Goal: Information Seeking & Learning: Learn about a topic

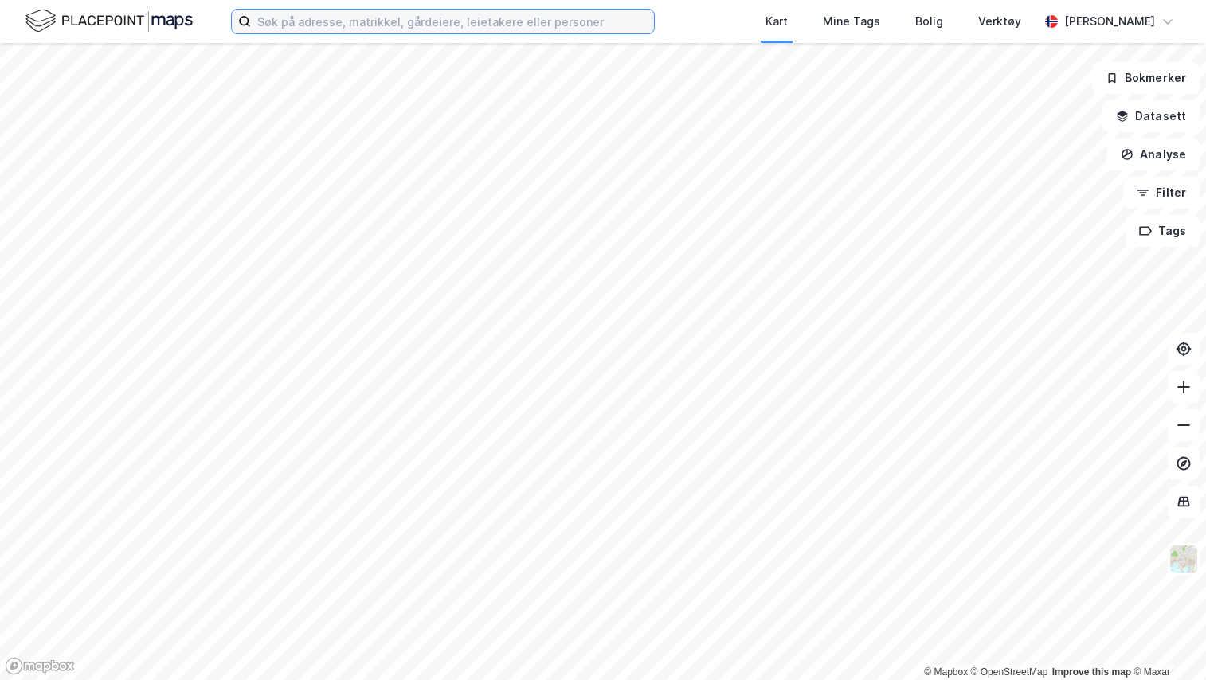
click at [305, 22] on input at bounding box center [452, 22] width 403 height 24
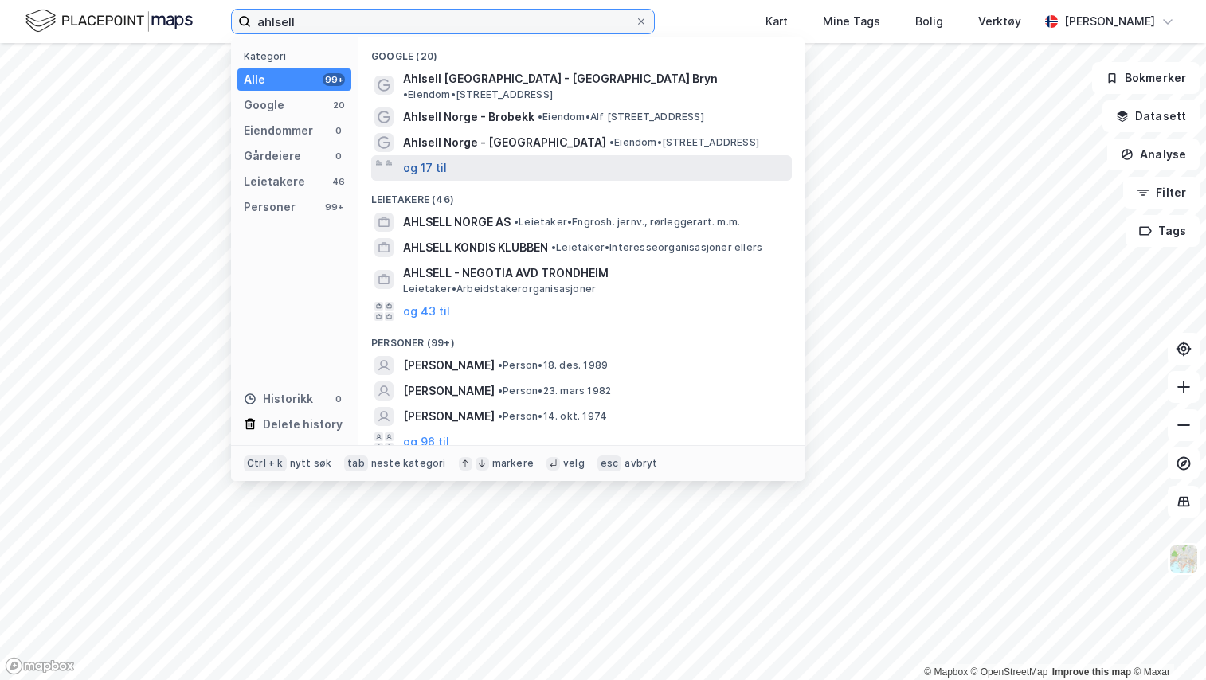
type input "ahlsell"
click at [419, 159] on button "og 17 til" at bounding box center [425, 168] width 44 height 19
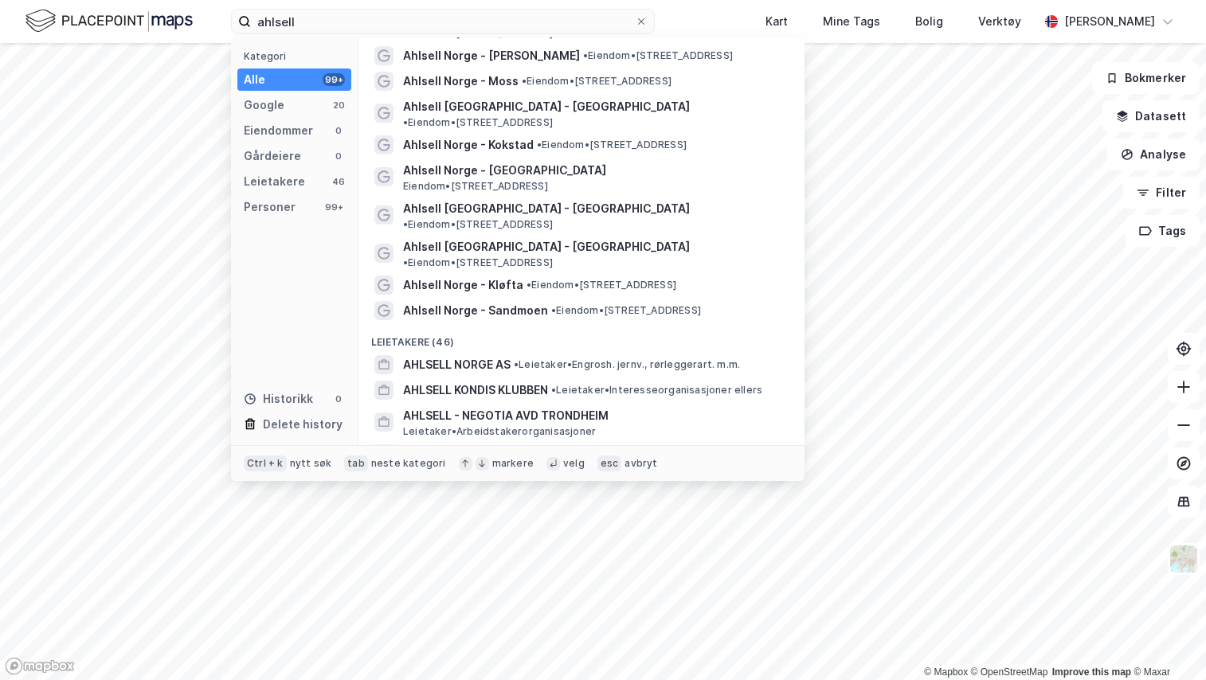
scroll to position [382, 0]
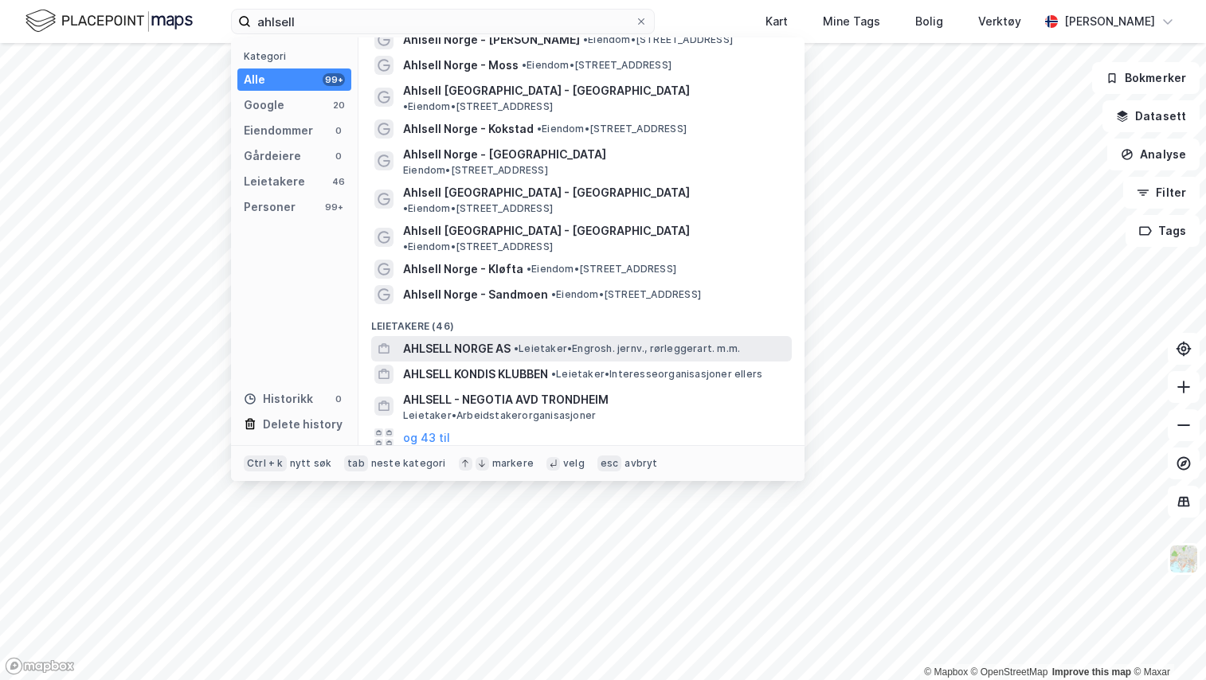
click at [462, 339] on span "AHLSELL NORGE AS" at bounding box center [457, 348] width 108 height 19
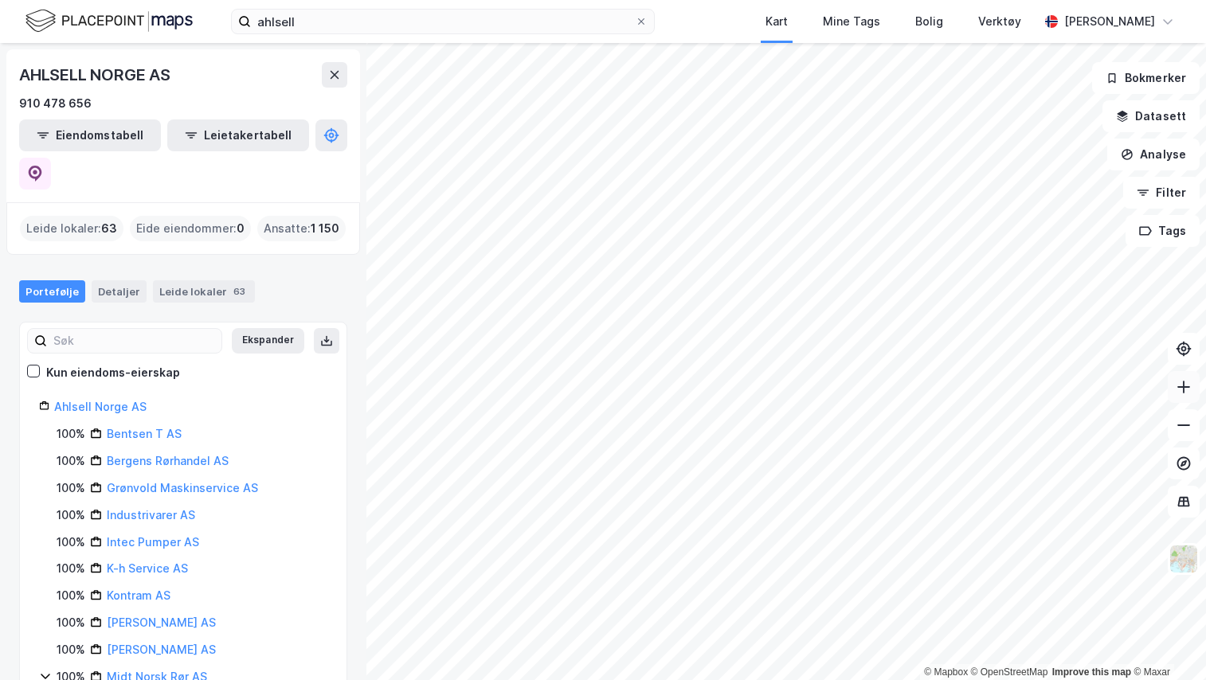
click at [1190, 387] on icon at bounding box center [1184, 387] width 16 height 16
click at [1184, 393] on icon at bounding box center [1184, 387] width 16 height 16
click at [1188, 390] on icon at bounding box center [1184, 387] width 16 height 16
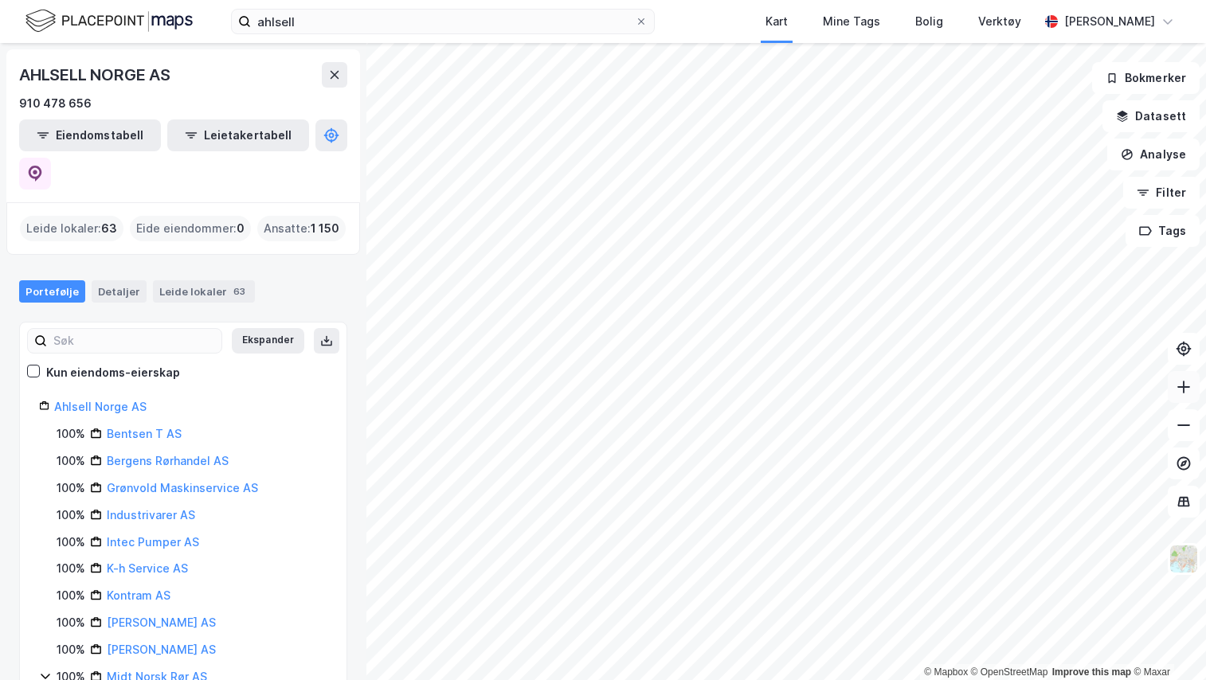
click at [1190, 393] on icon at bounding box center [1184, 387] width 16 height 16
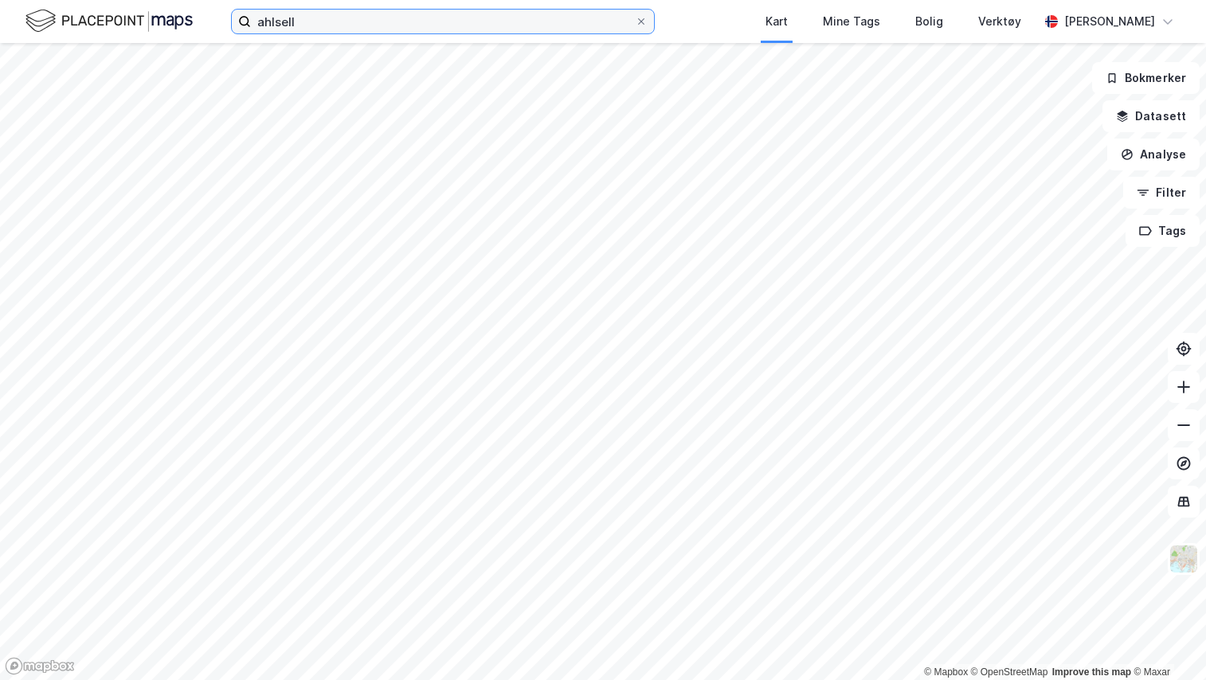
click at [377, 13] on input "ahlsell" at bounding box center [443, 22] width 384 height 24
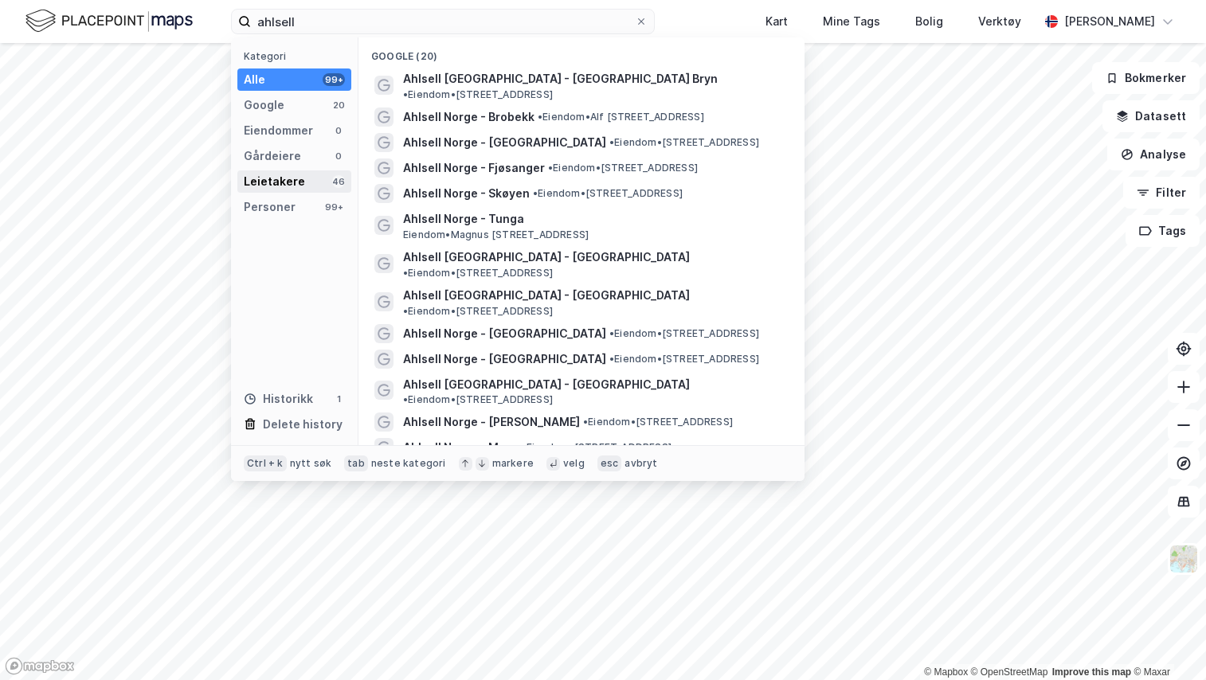
click at [268, 184] on div "Leietakere" at bounding box center [274, 181] width 61 height 19
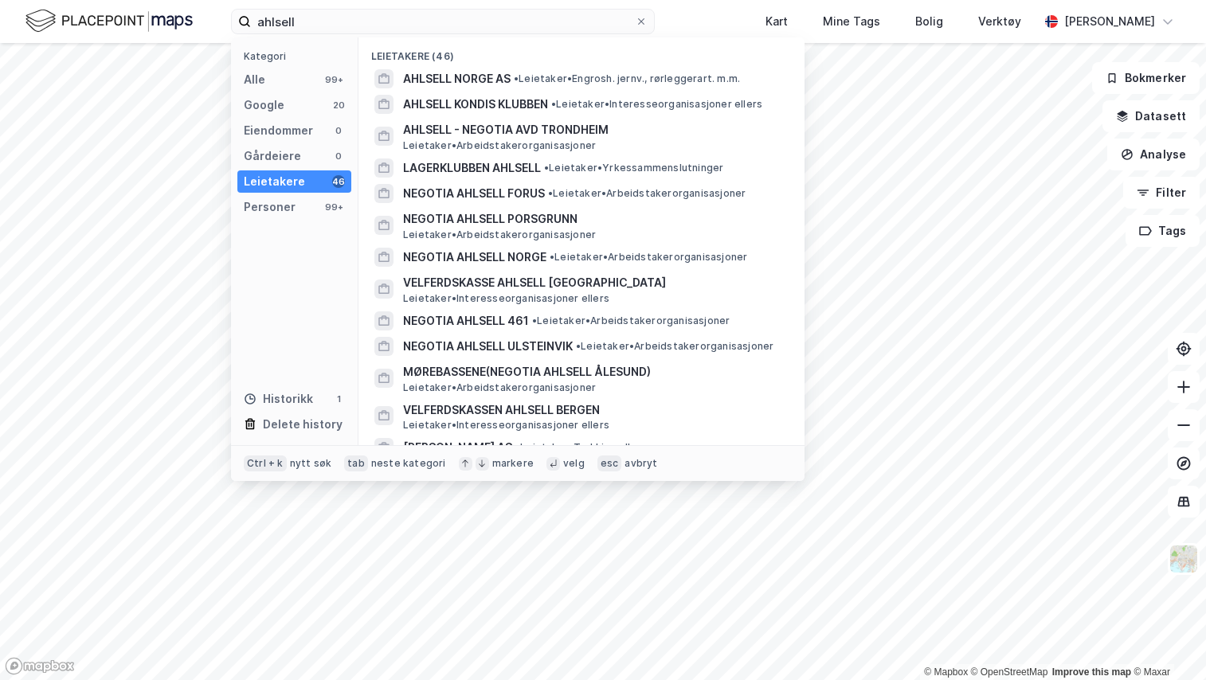
click at [268, 178] on div "Leietakere" at bounding box center [274, 181] width 61 height 19
click at [485, 76] on span "AHLSELL NORGE AS" at bounding box center [457, 78] width 108 height 19
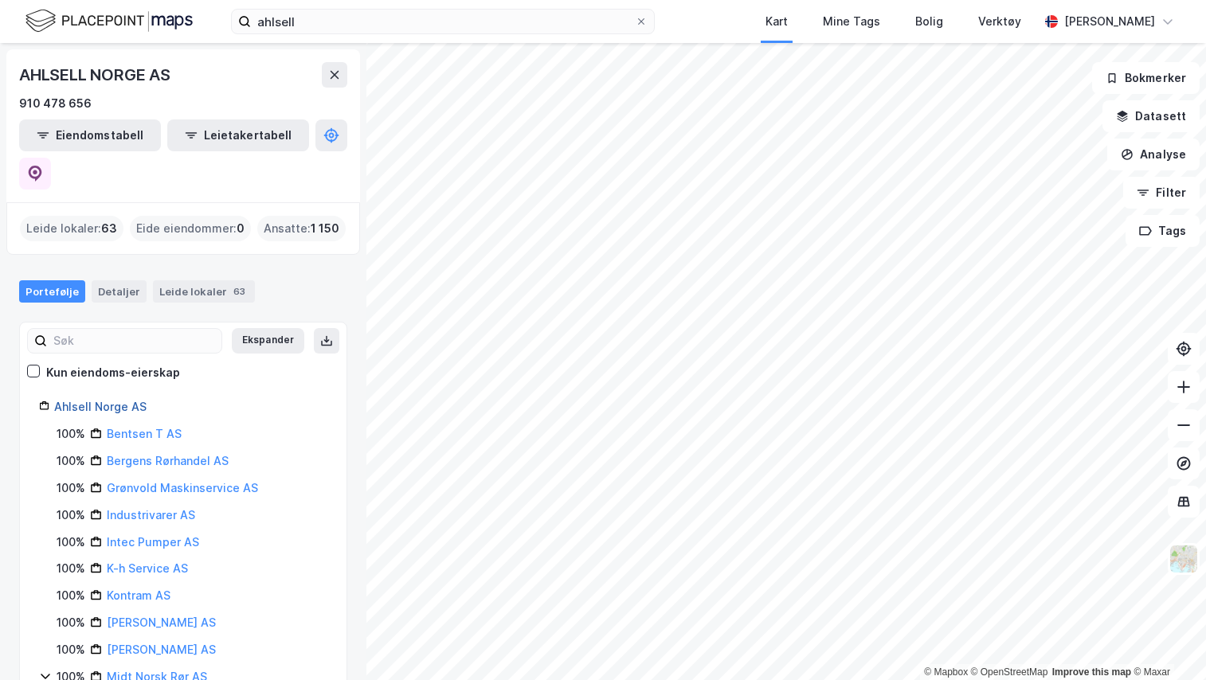
click at [108, 400] on link "Ahlsell Norge AS" at bounding box center [100, 407] width 92 height 14
click at [1186, 399] on button at bounding box center [1184, 387] width 32 height 32
click at [1189, 382] on icon at bounding box center [1184, 387] width 16 height 16
click at [1184, 394] on icon at bounding box center [1184, 387] width 16 height 16
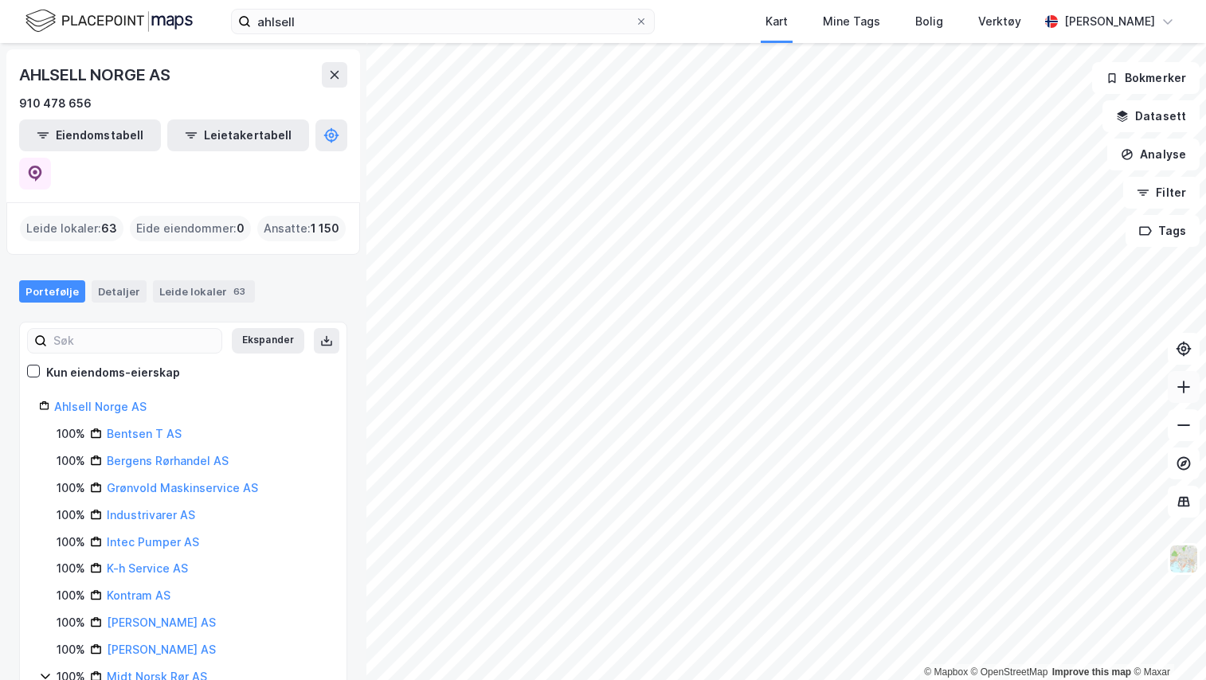
click at [1184, 394] on icon at bounding box center [1184, 387] width 16 height 16
click at [851, 680] on html "ahlsell Kart Mine Tags Bolig Verktøy [PERSON_NAME] © Mapbox © OpenStreetMap Imp…" at bounding box center [603, 340] width 1206 height 680
click at [859, 680] on html "ahlsell Kart Mine Tags Bolig Verktøy [PERSON_NAME] © Mapbox © OpenStreetMap Imp…" at bounding box center [603, 340] width 1206 height 680
click at [868, 680] on html "ahlsell Kart Mine Tags Bolig Verktøy [PERSON_NAME] © Mapbox © OpenStreetMap Imp…" at bounding box center [603, 340] width 1206 height 680
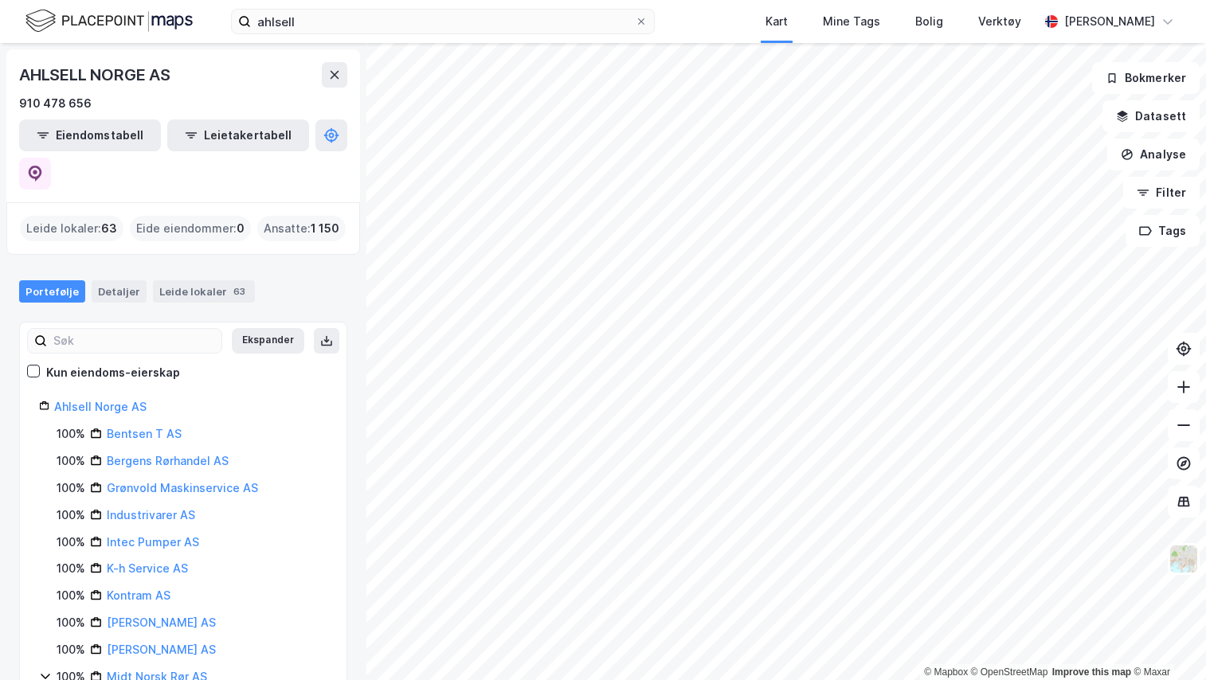
click at [884, 680] on html "ahlsell Kart Mine Tags Bolig Verktøy [PERSON_NAME] © Mapbox © OpenStreetMap Imp…" at bounding box center [603, 340] width 1206 height 680
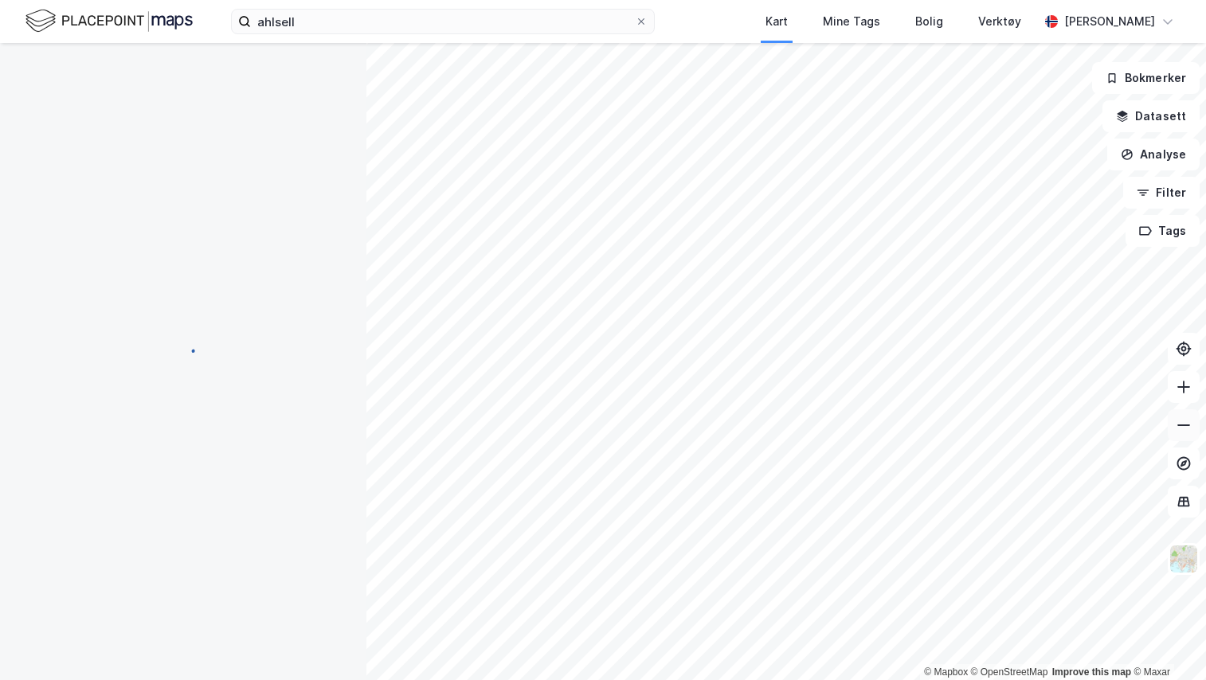
click at [1187, 428] on icon at bounding box center [1184, 425] width 16 height 16
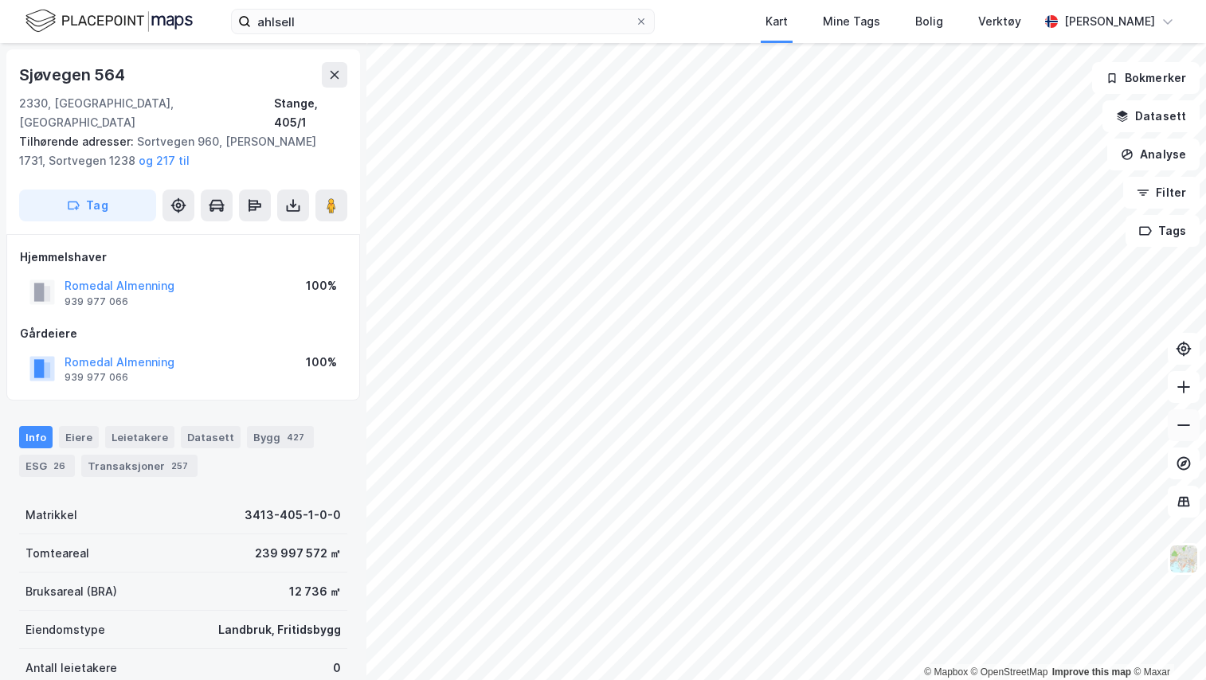
click at [1187, 428] on icon at bounding box center [1184, 425] width 16 height 16
click at [303, 17] on input "ahlsell" at bounding box center [443, 22] width 384 height 24
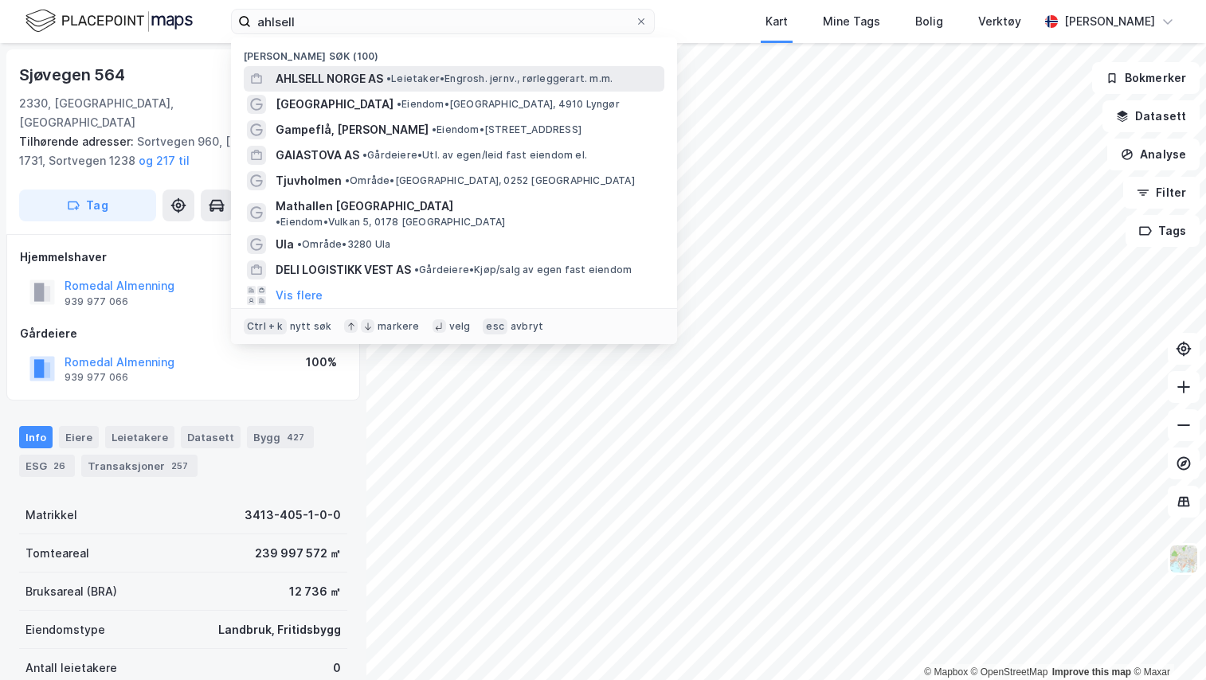
click at [331, 68] on div "AHLSELL NORGE AS • Leietaker • Engrosh. jernv., rørleggerart. m.m." at bounding box center [454, 78] width 421 height 25
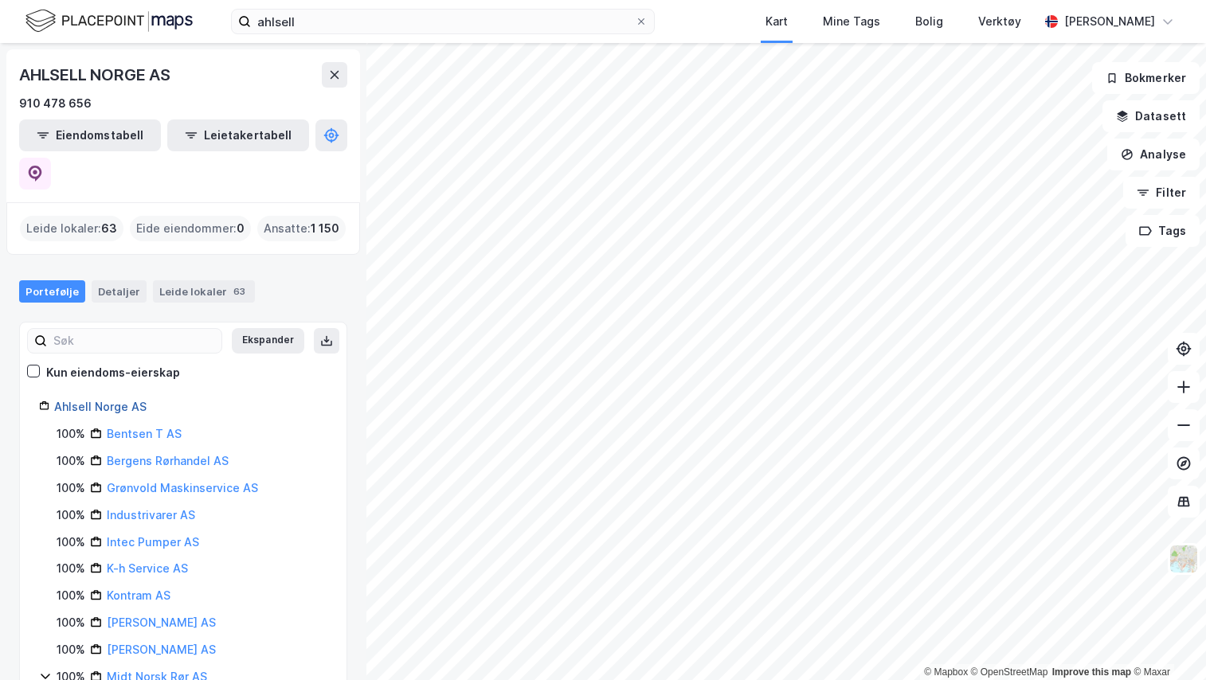
click at [121, 400] on link "Ahlsell Norge AS" at bounding box center [100, 407] width 92 height 14
click at [1190, 394] on icon at bounding box center [1184, 387] width 16 height 16
click at [1178, 394] on icon at bounding box center [1184, 387] width 16 height 16
click at [1187, 391] on icon at bounding box center [1184, 387] width 16 height 16
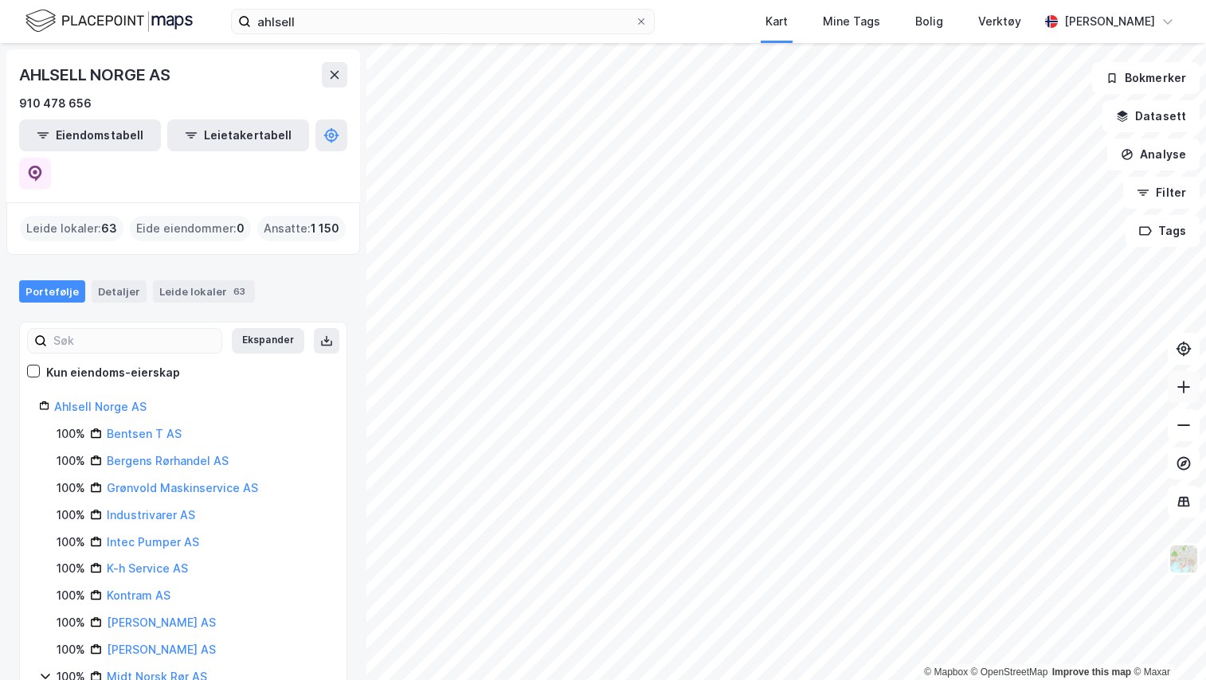
click at [1187, 391] on icon at bounding box center [1184, 387] width 16 height 16
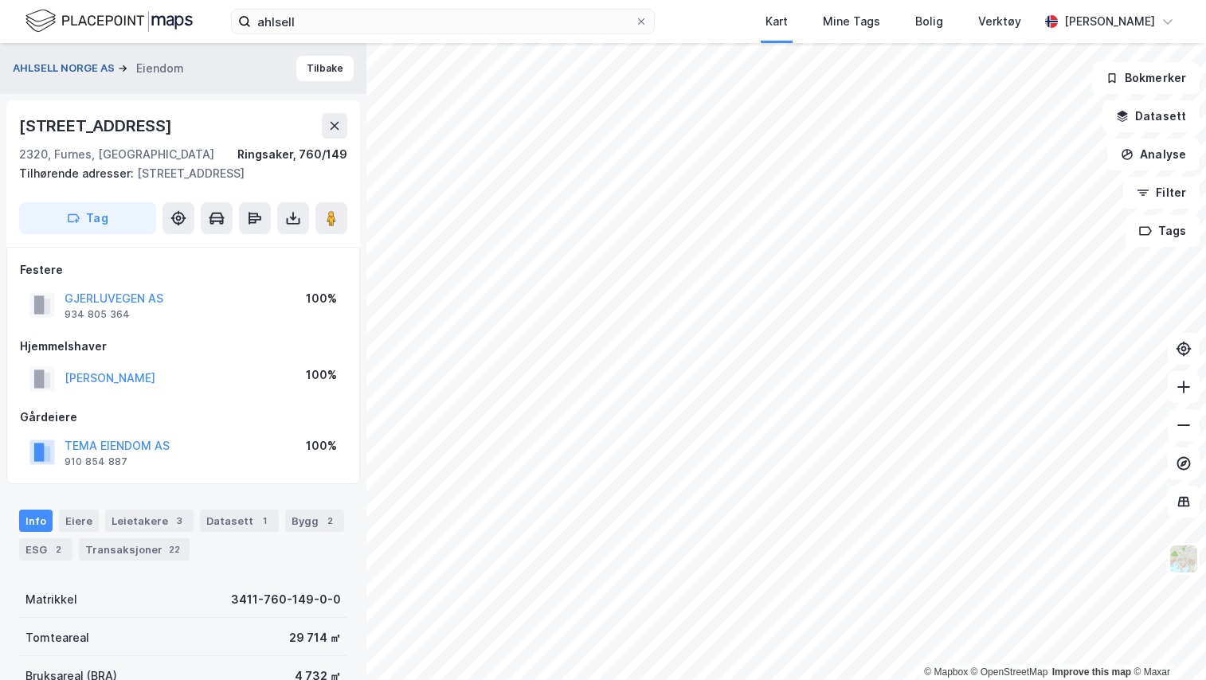
click at [37, 69] on button "AHLSELL NORGE AS" at bounding box center [65, 69] width 105 height 16
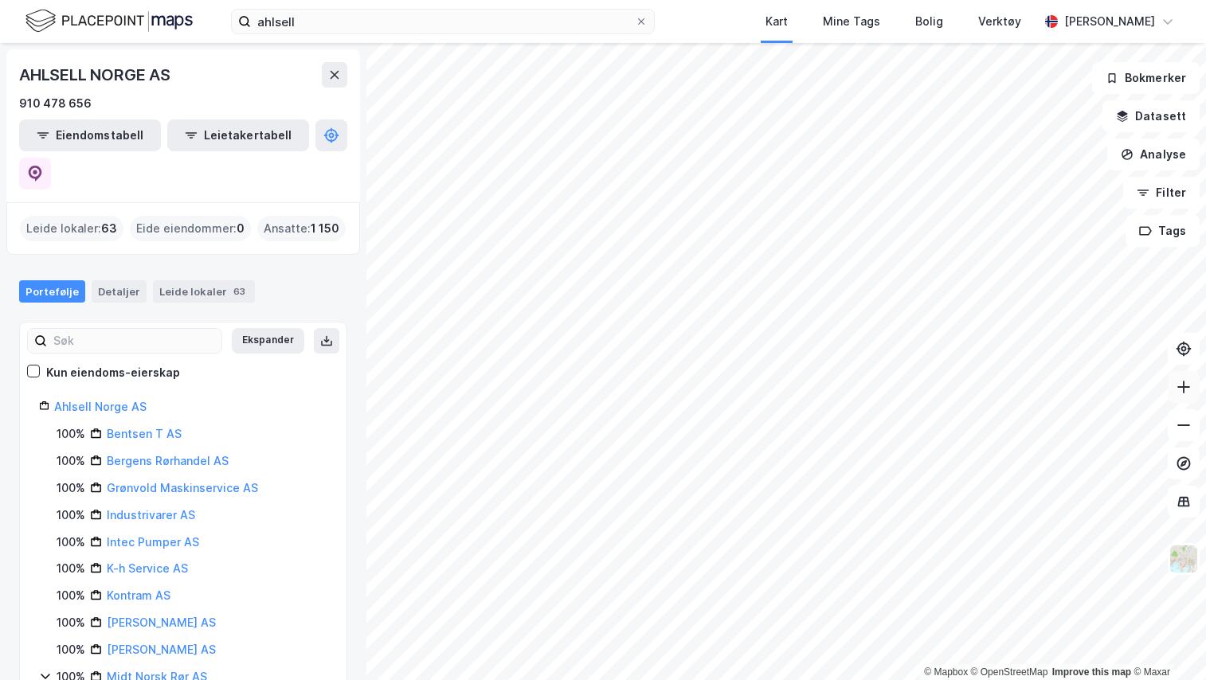
click at [1189, 391] on icon at bounding box center [1184, 387] width 16 height 16
click at [1178, 399] on button at bounding box center [1184, 387] width 32 height 32
click at [1178, 386] on icon at bounding box center [1184, 387] width 16 height 16
click at [1187, 398] on button at bounding box center [1184, 387] width 32 height 32
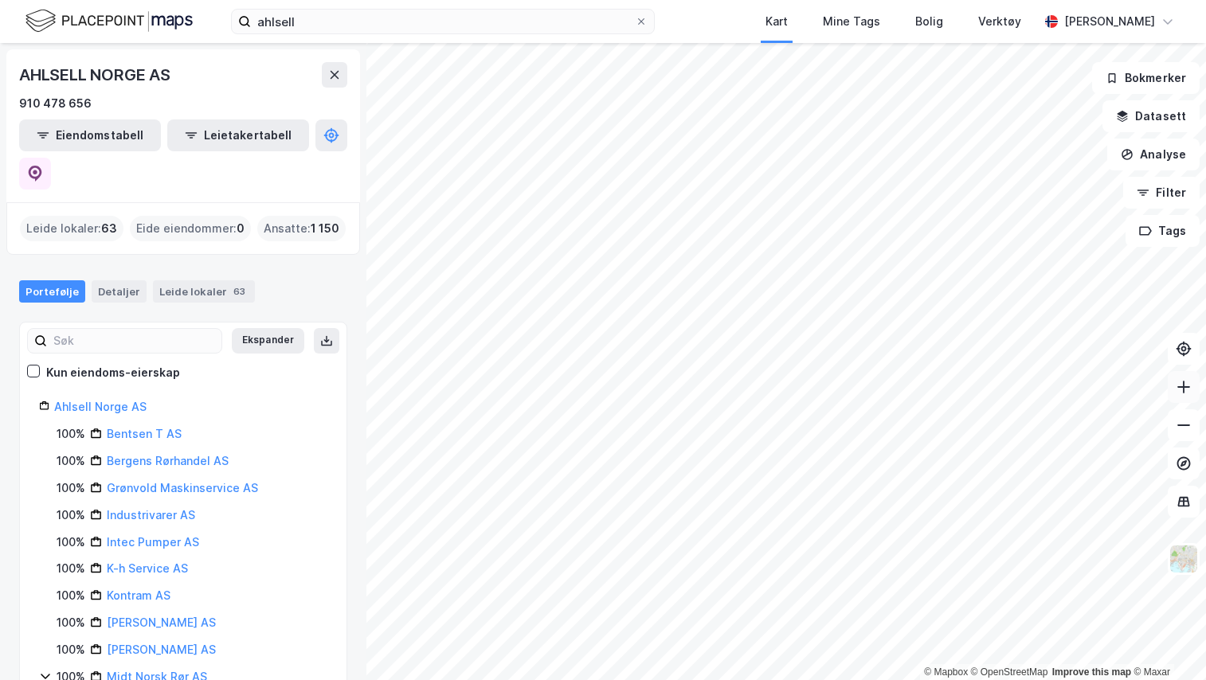
click at [1187, 396] on button at bounding box center [1184, 387] width 32 height 32
click at [1187, 390] on icon at bounding box center [1184, 387] width 16 height 16
click at [1186, 396] on button at bounding box center [1184, 387] width 32 height 32
